Goal: Task Accomplishment & Management: Manage account settings

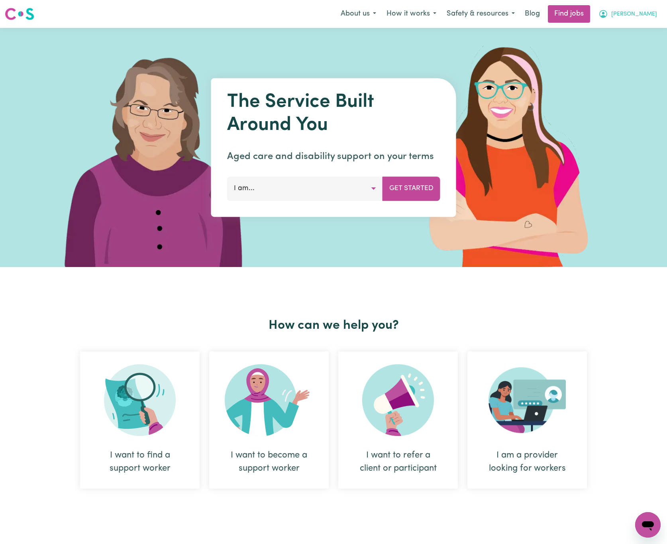
click at [658, 14] on button "[PERSON_NAME]" at bounding box center [627, 14] width 69 height 17
click at [638, 63] on link "Logout" at bounding box center [630, 60] width 63 height 15
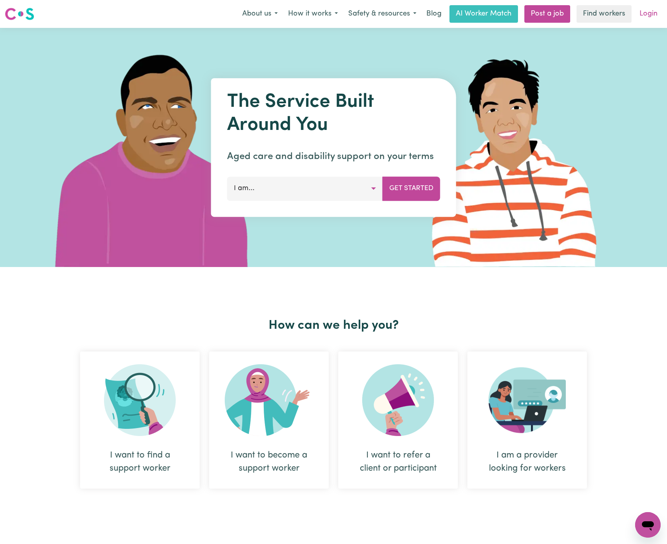
click at [646, 12] on link "Login" at bounding box center [647, 14] width 27 height 18
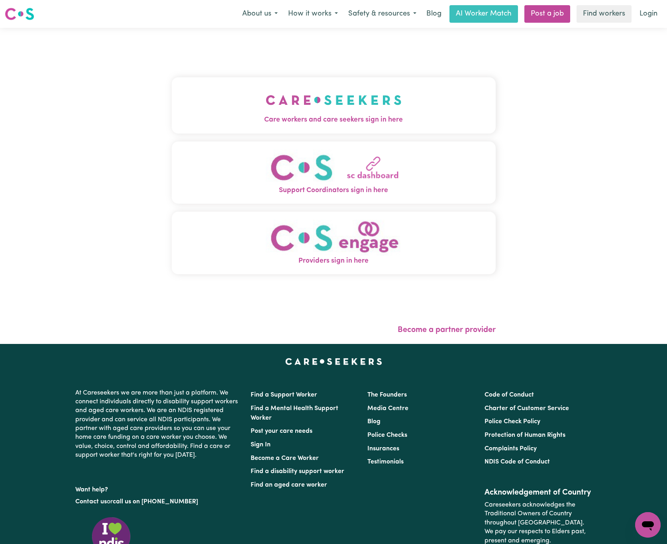
drag, startPoint x: 357, startPoint y: 104, endPoint x: 342, endPoint y: 119, distance: 21.7
click at [357, 104] on img "Care workers and care seekers sign in here" at bounding box center [334, 99] width 136 height 29
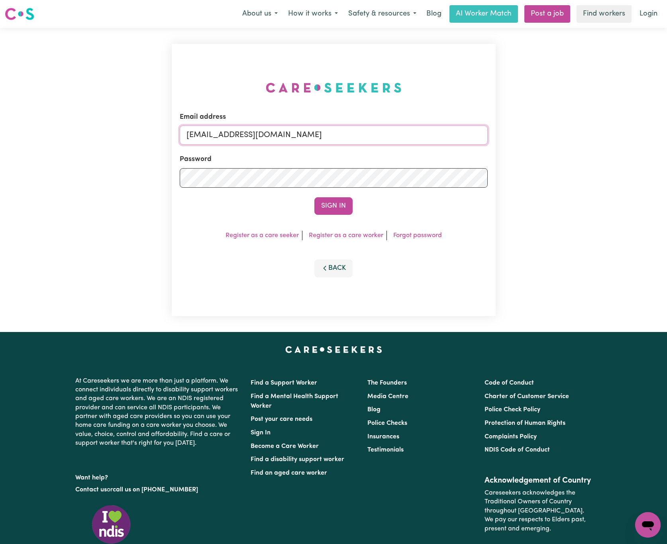
drag, startPoint x: 227, startPoint y: 136, endPoint x: 479, endPoint y: 135, distance: 251.7
click at [479, 135] on input "[EMAIL_ADDRESS][DOMAIN_NAME]" at bounding box center [334, 134] width 308 height 19
paste input "[EMAIL_ADDRESS][DOMAIN_NAME]"
type input "superuser~[EMAIL_ADDRESS][DOMAIN_NAME]"
click at [314, 197] on button "Sign In" at bounding box center [333, 206] width 38 height 18
